Goal: Find specific page/section: Find specific page/section

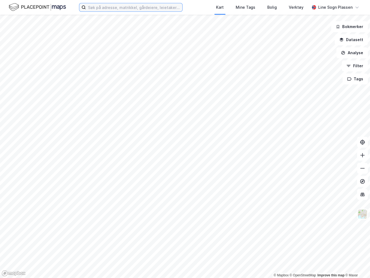
click at [124, 9] on input at bounding box center [134, 7] width 96 height 8
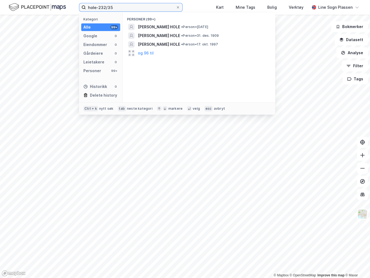
type input "hole-232/35"
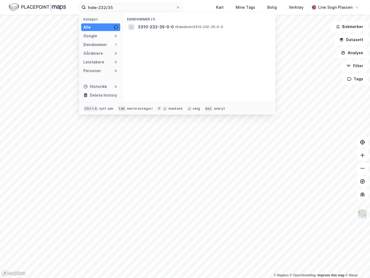
click at [166, 27] on span "3310-232-35-0-0" at bounding box center [156, 27] width 36 height 7
